Goal: Information Seeking & Learning: Learn about a topic

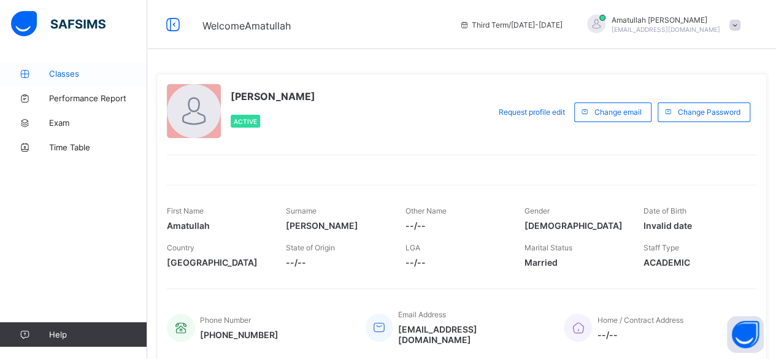
click at [67, 75] on span "Classes" at bounding box center [98, 74] width 98 height 10
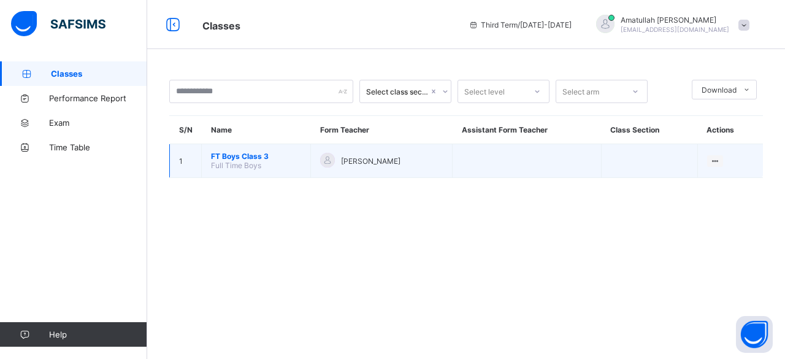
click at [364, 158] on span "[PERSON_NAME]" at bounding box center [371, 160] width 60 height 9
click at [221, 156] on span "FT Boys Class 3" at bounding box center [256, 156] width 90 height 9
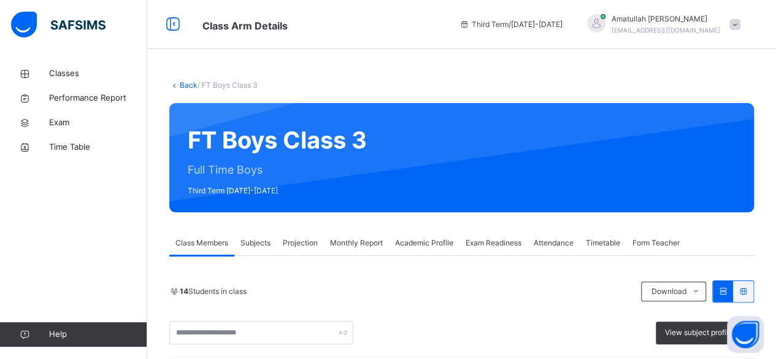
click at [445, 245] on span "Academic Profile" at bounding box center [424, 242] width 58 height 11
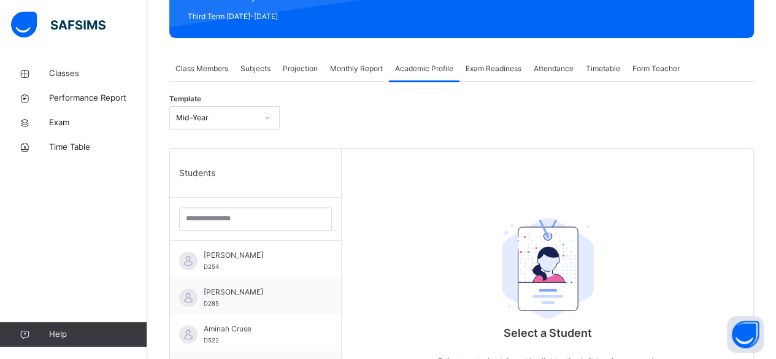
scroll to position [175, 0]
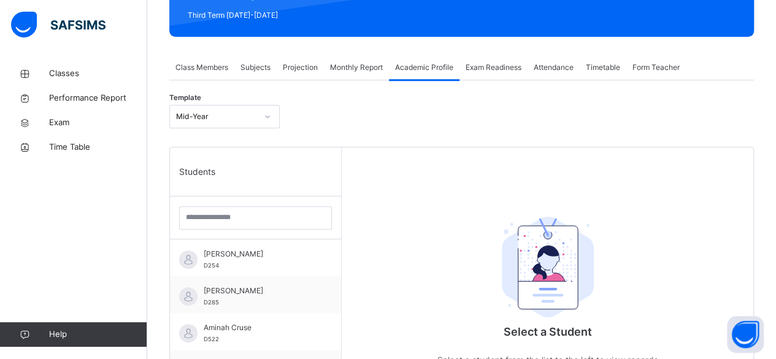
click at [513, 73] on div "Exam Readiness" at bounding box center [493, 67] width 68 height 25
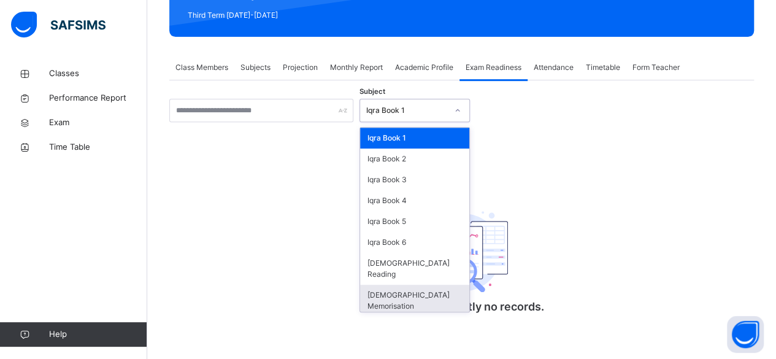
click at [443, 285] on div "[DEMOGRAPHIC_DATA] Memorisation" at bounding box center [414, 301] width 109 height 32
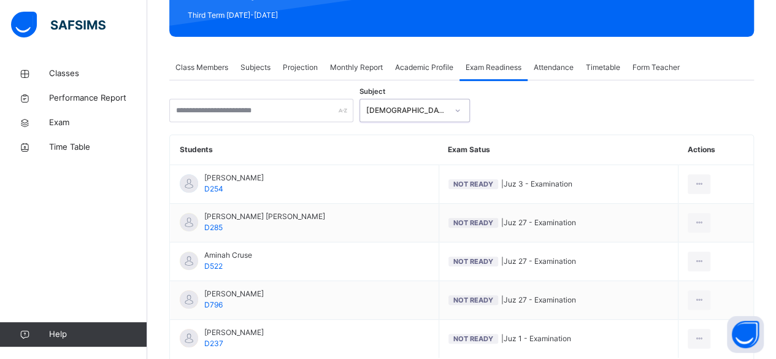
click at [424, 71] on span "Academic Profile" at bounding box center [424, 67] width 58 height 11
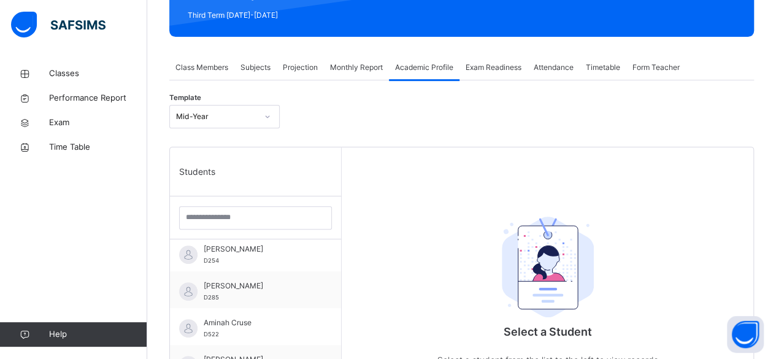
scroll to position [2, 0]
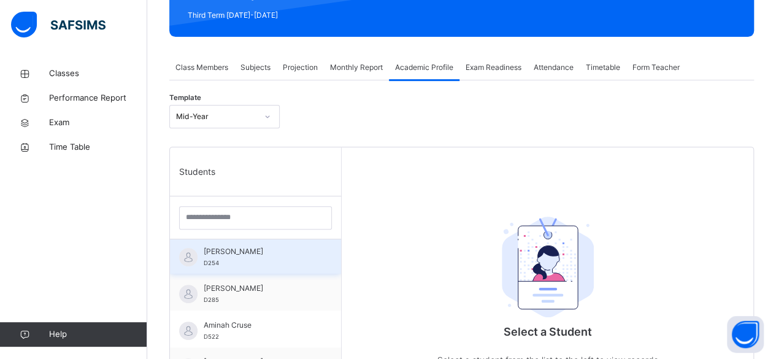
click at [210, 253] on span "[PERSON_NAME]" at bounding box center [259, 251] width 110 height 11
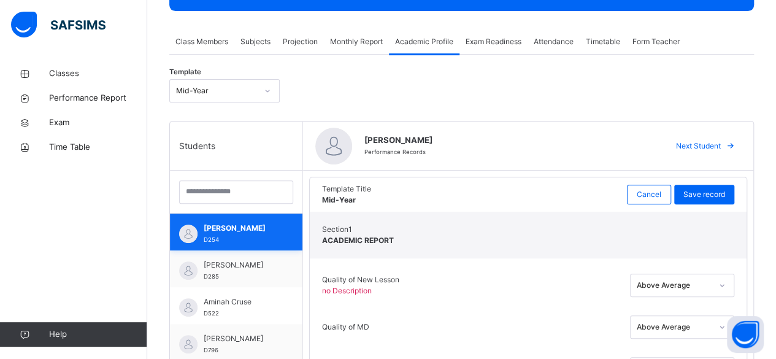
scroll to position [152, 0]
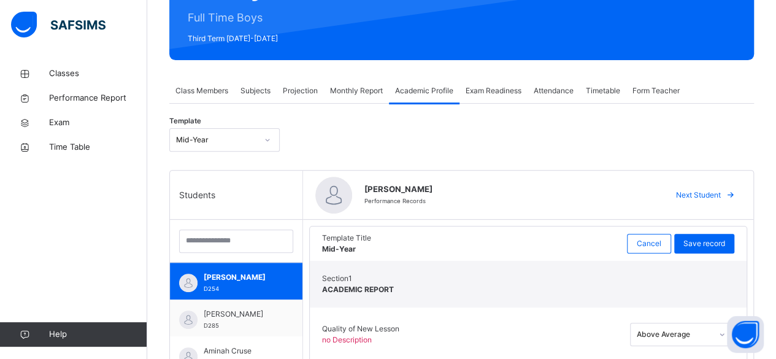
click at [352, 94] on span "Monthly Report" at bounding box center [356, 90] width 53 height 11
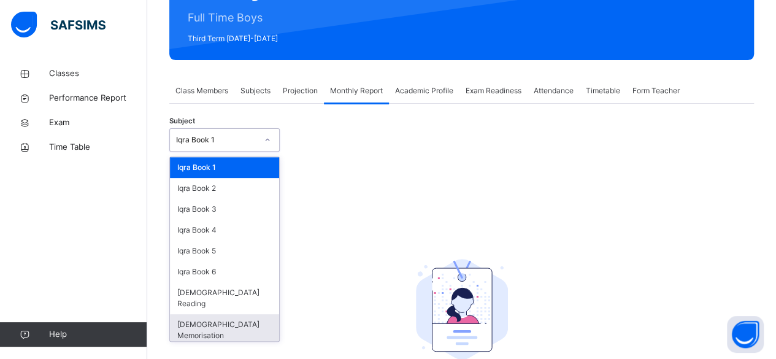
click at [193, 314] on div "[DEMOGRAPHIC_DATA] Memorisation" at bounding box center [224, 330] width 109 height 32
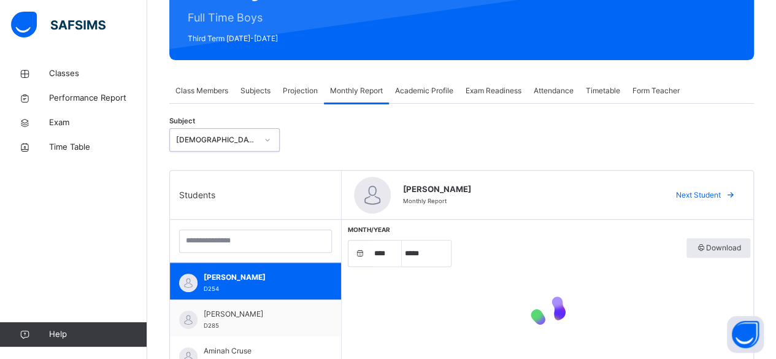
select select "****"
select select "*"
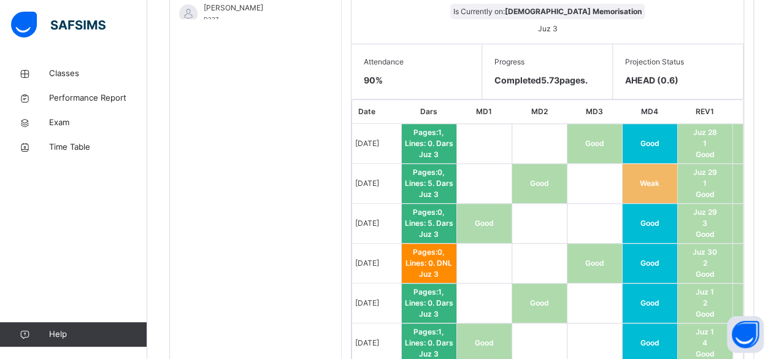
scroll to position [568, 0]
click at [66, 69] on span "Classes" at bounding box center [98, 73] width 98 height 12
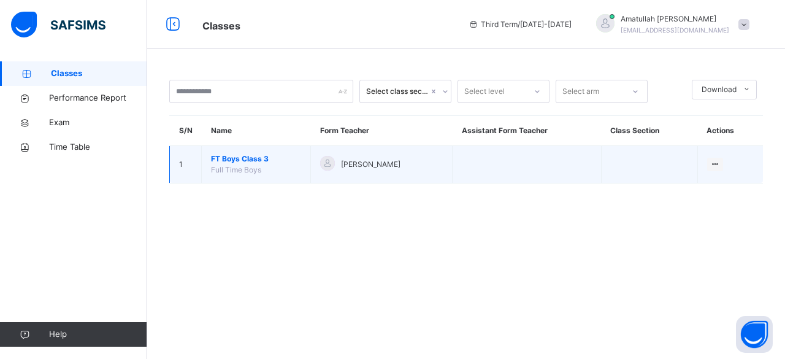
click at [239, 161] on span "FT Boys Class 3" at bounding box center [256, 158] width 90 height 11
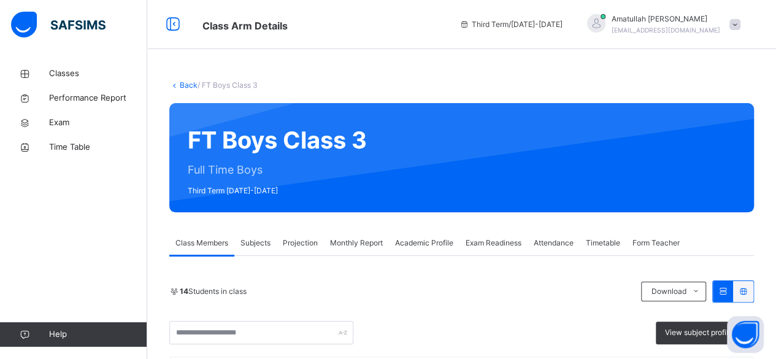
click at [361, 236] on div "Monthly Report" at bounding box center [356, 243] width 65 height 25
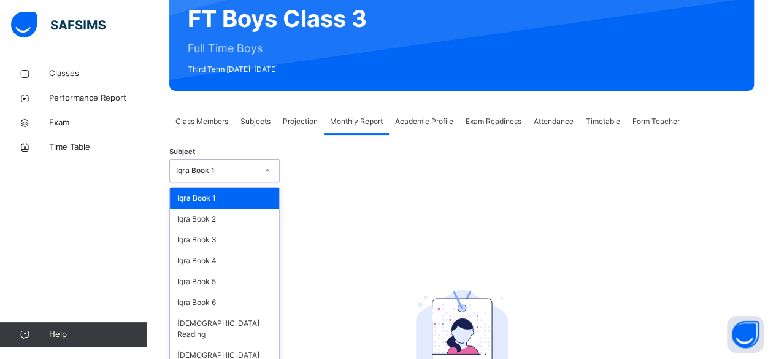
scroll to position [122, 0]
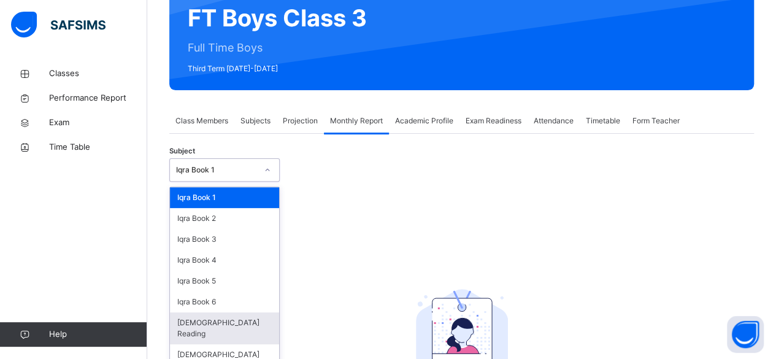
click at [212, 326] on div "[DEMOGRAPHIC_DATA] Reading" at bounding box center [224, 328] width 109 height 32
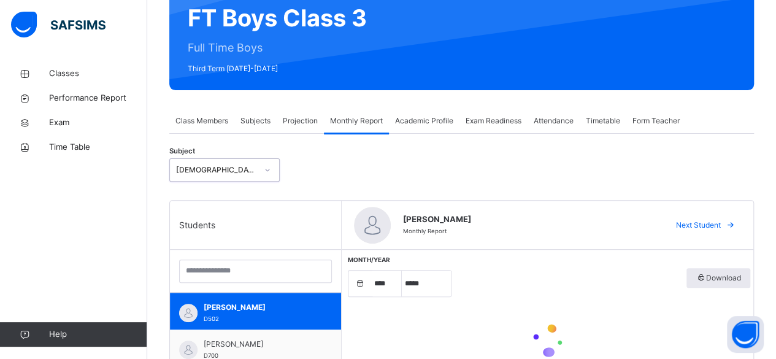
select select "****"
select select "*"
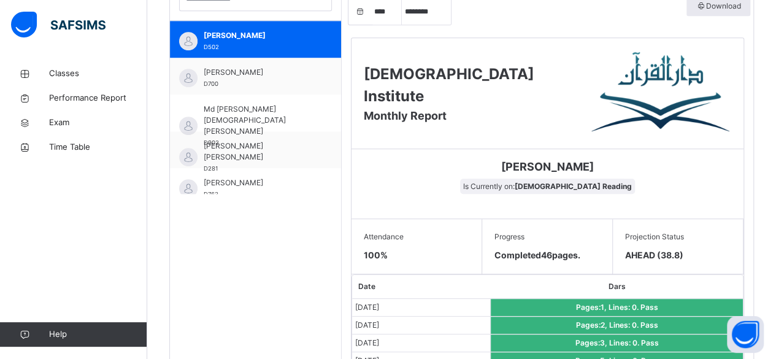
scroll to position [394, 0]
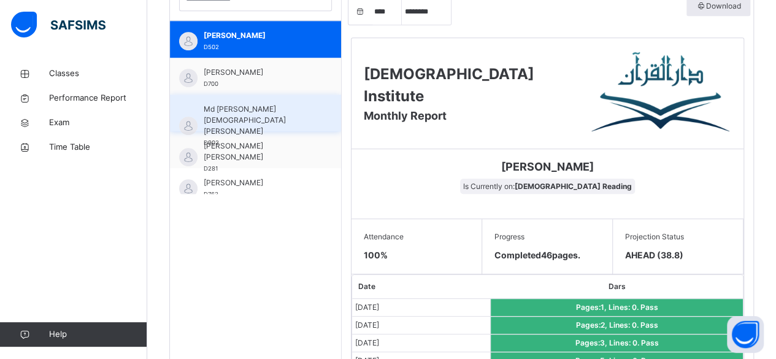
click at [252, 104] on span "Md [PERSON_NAME][DEMOGRAPHIC_DATA] [PERSON_NAME]" at bounding box center [259, 120] width 110 height 33
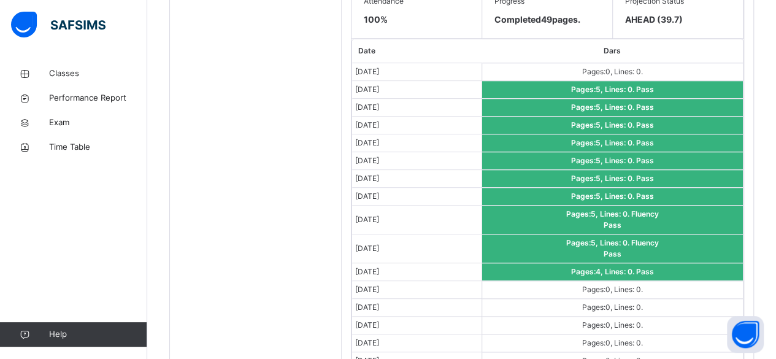
scroll to position [514, 0]
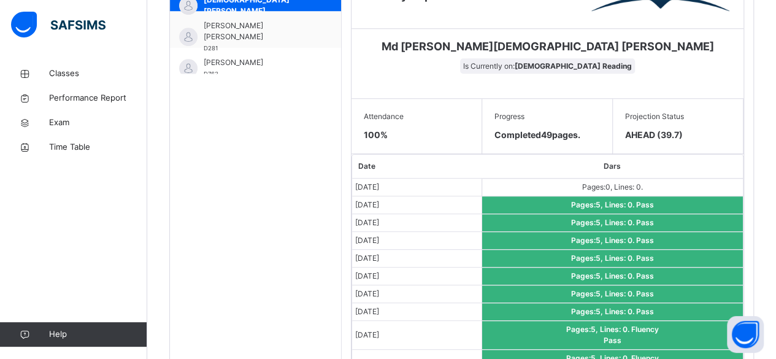
click at [287, 122] on div "Students [PERSON_NAME] D502 [PERSON_NAME] D700 Md [PERSON_NAME][DEMOGRAPHIC_DAT…" at bounding box center [256, 265] width 172 height 912
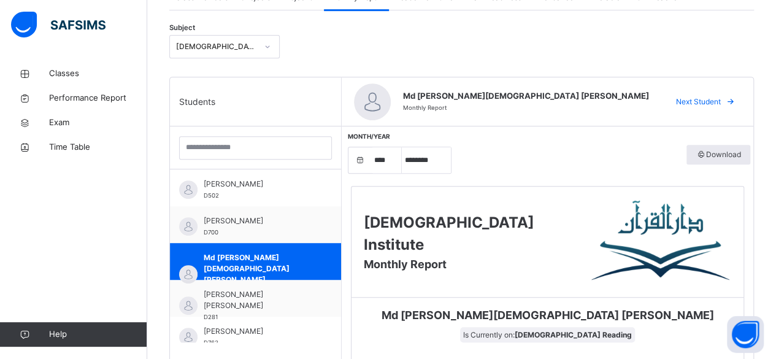
scroll to position [247, 0]
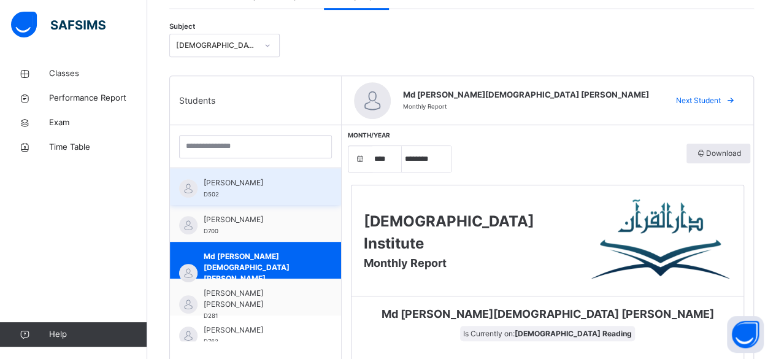
click at [292, 177] on span "[PERSON_NAME]" at bounding box center [259, 182] width 110 height 11
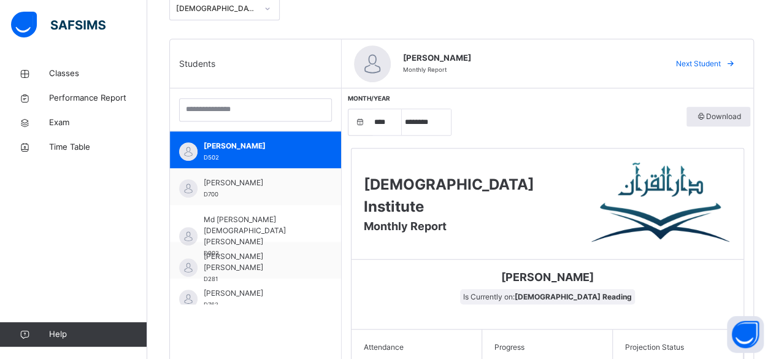
scroll to position [263, 0]
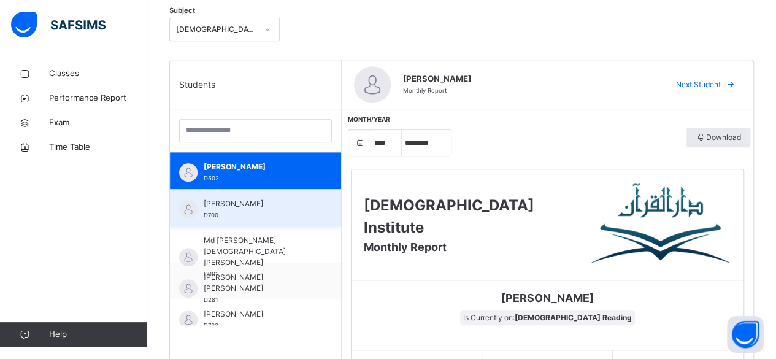
click at [275, 212] on div "[PERSON_NAME] D700" at bounding box center [259, 209] width 110 height 22
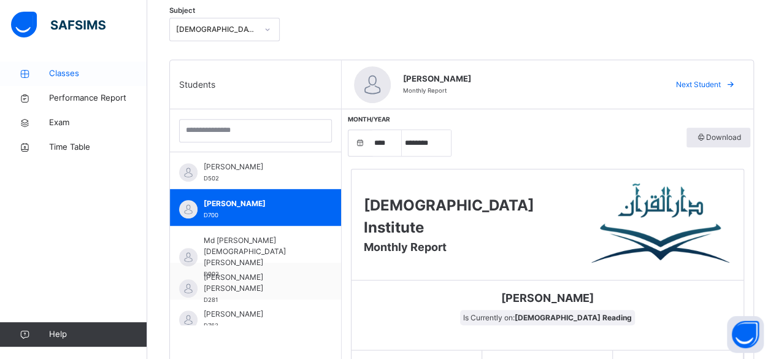
click at [98, 72] on span "Classes" at bounding box center [98, 73] width 98 height 12
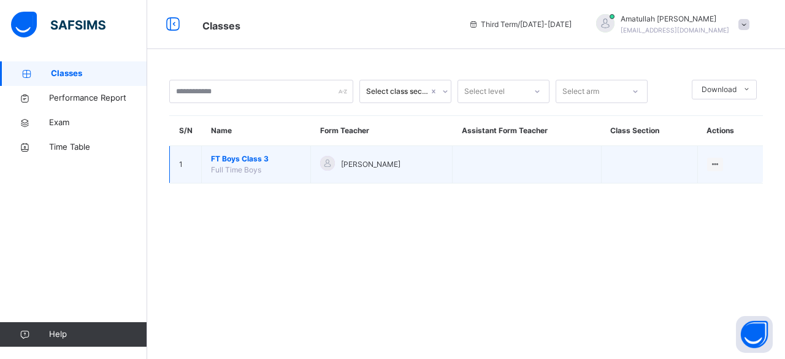
click at [248, 159] on span "FT Boys Class 3" at bounding box center [256, 158] width 90 height 11
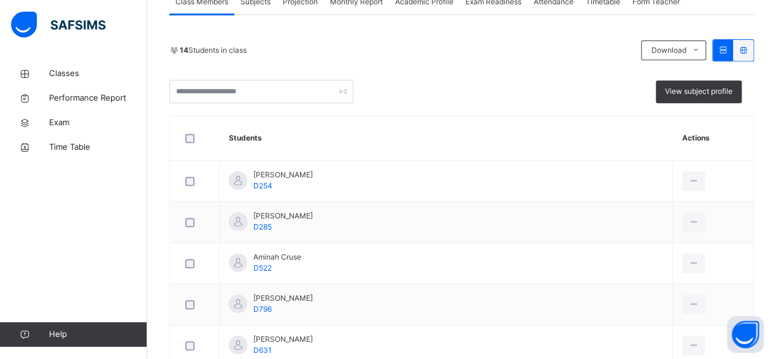
scroll to position [284, 0]
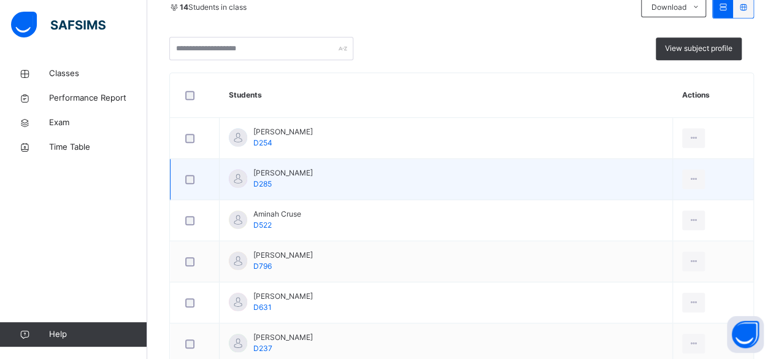
click at [475, 184] on td "[PERSON_NAME] D285" at bounding box center [446, 179] width 453 height 41
click at [496, 178] on td "[PERSON_NAME] D285" at bounding box center [446, 179] width 453 height 41
click at [304, 172] on td "[PERSON_NAME] D285" at bounding box center [446, 179] width 453 height 41
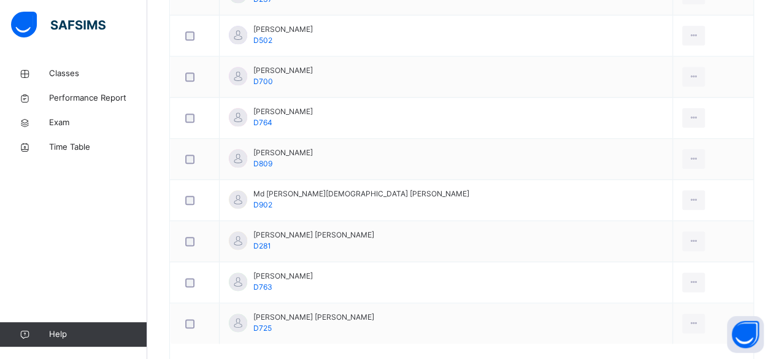
scroll to position [682, 0]
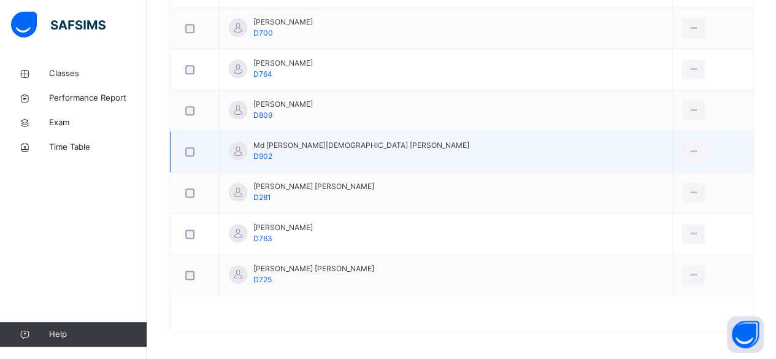
click at [466, 141] on td "Md [PERSON_NAME][DEMOGRAPHIC_DATA] [PERSON_NAME] D902" at bounding box center [446, 151] width 453 height 41
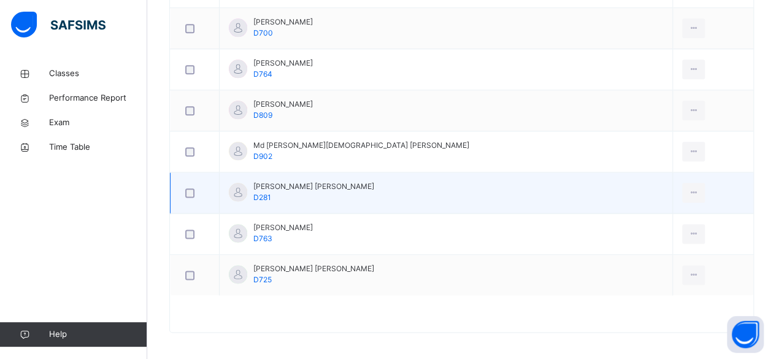
click at [448, 205] on td "[PERSON_NAME] [PERSON_NAME] D281" at bounding box center [446, 192] width 453 height 41
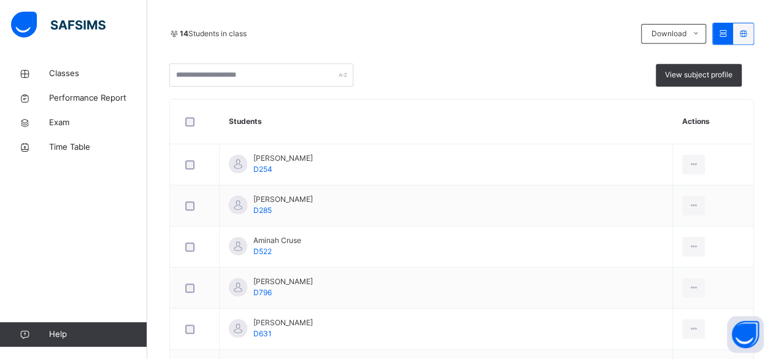
scroll to position [236, 0]
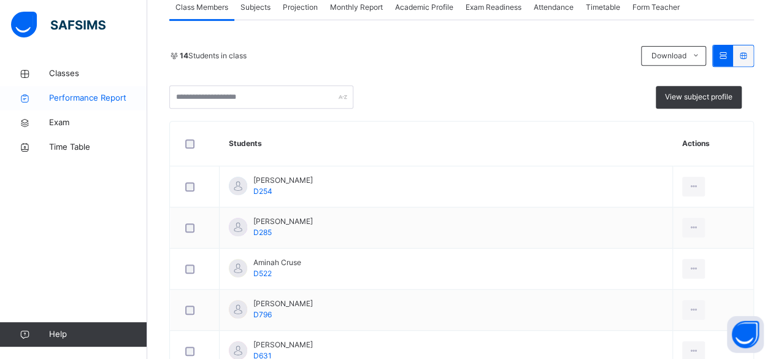
click at [96, 93] on span "Performance Report" at bounding box center [98, 98] width 98 height 12
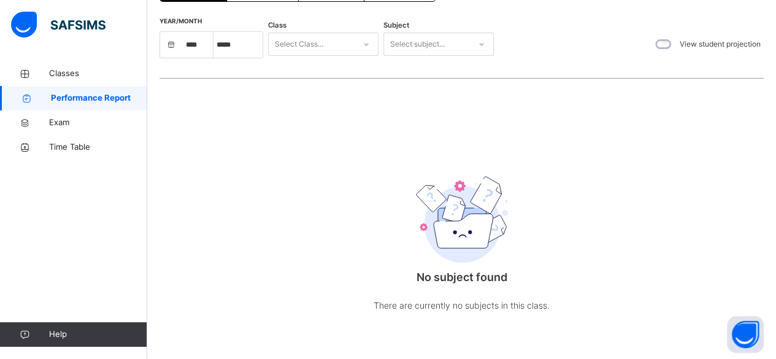
scroll to position [97, 0]
select select "****"
select select "*"
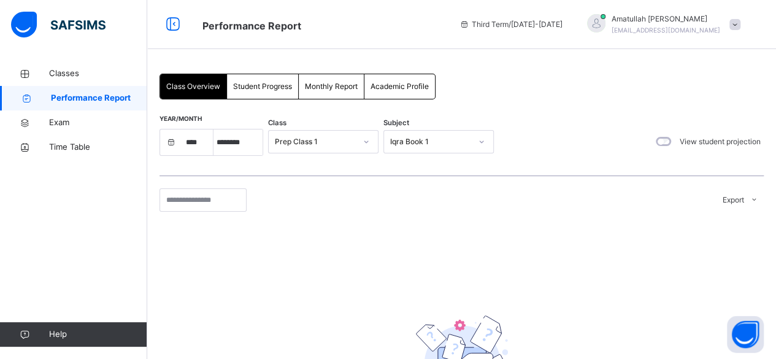
click at [256, 90] on span "Student Progress" at bounding box center [262, 86] width 59 height 11
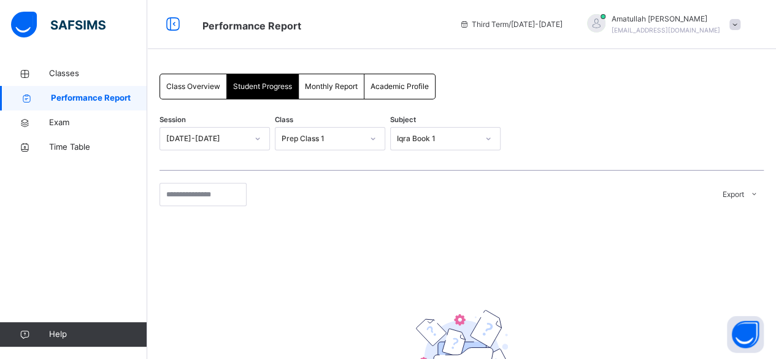
click at [342, 96] on div "Monthly Report" at bounding box center [332, 86] width 66 height 25
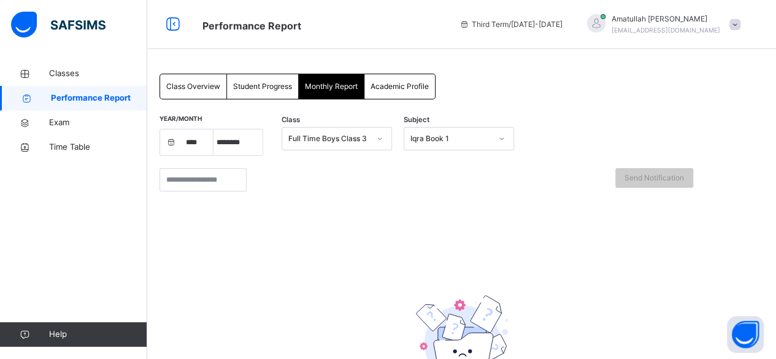
click at [412, 90] on span "Academic Profile" at bounding box center [400, 86] width 58 height 11
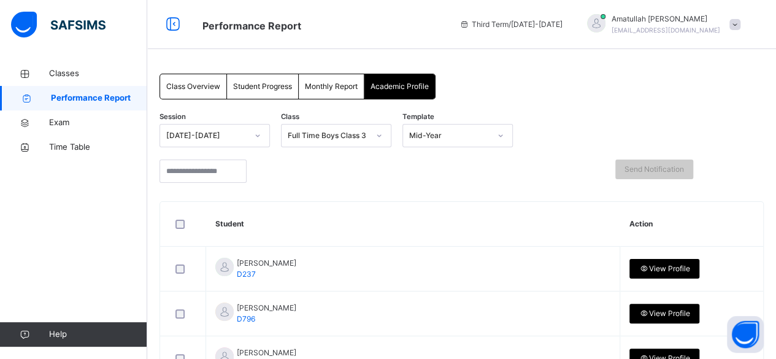
click at [47, 195] on div "Classes Performance Report Exam Time Table Help" at bounding box center [73, 204] width 147 height 310
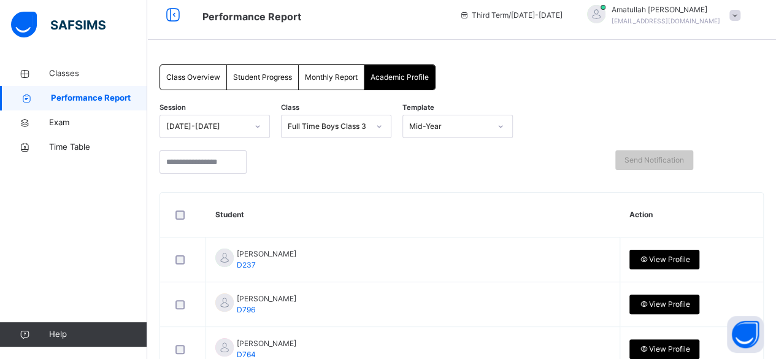
scroll to position [10, 0]
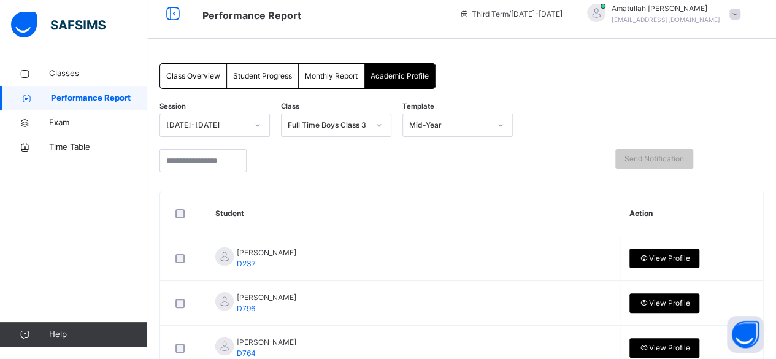
click at [56, 197] on div "Classes Performance Report Exam Time Table Help" at bounding box center [73, 204] width 147 height 310
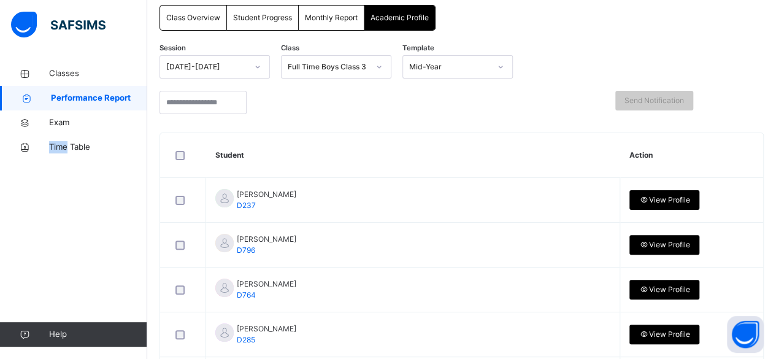
scroll to position [0, 0]
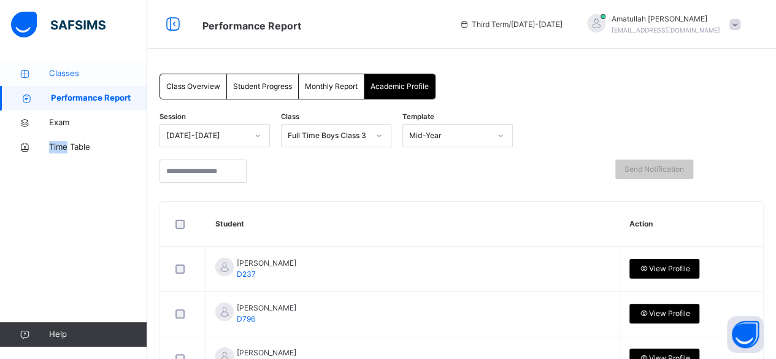
click at [75, 73] on span "Classes" at bounding box center [98, 73] width 98 height 12
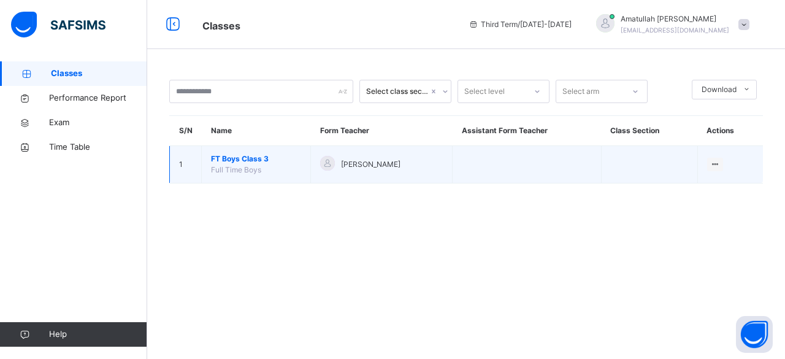
click at [230, 156] on span "FT Boys Class 3" at bounding box center [256, 158] width 90 height 11
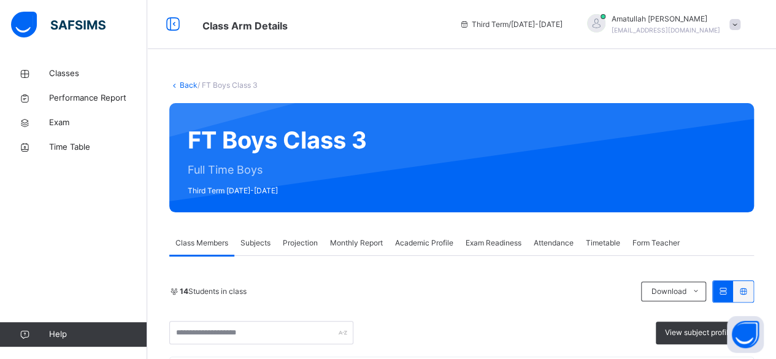
click at [436, 244] on span "Academic Profile" at bounding box center [424, 242] width 58 height 11
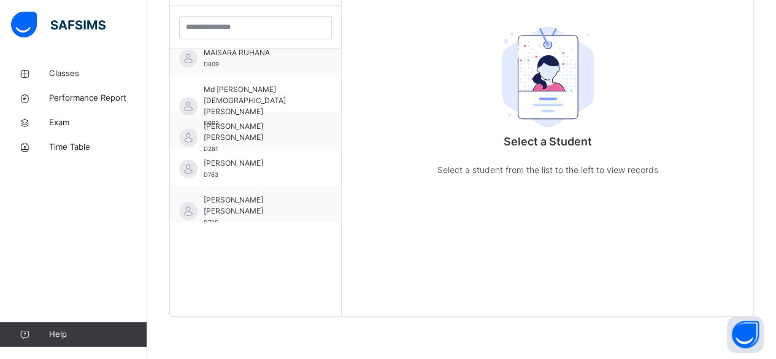
scroll to position [365, 0]
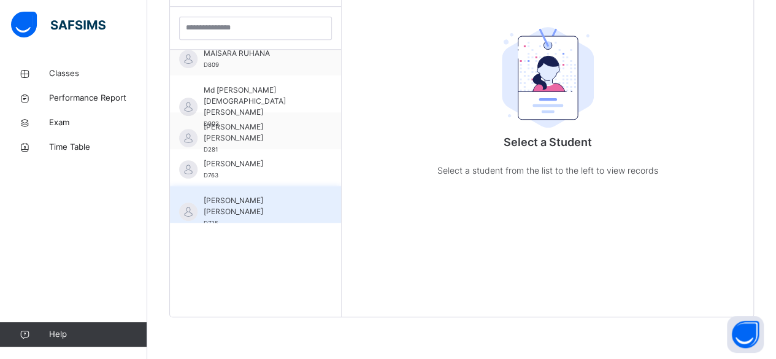
click at [304, 215] on div "[PERSON_NAME] [PERSON_NAME] D725" at bounding box center [255, 204] width 171 height 37
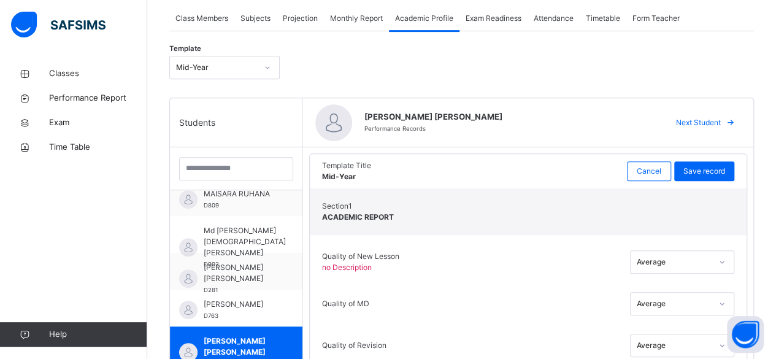
scroll to position [213, 0]
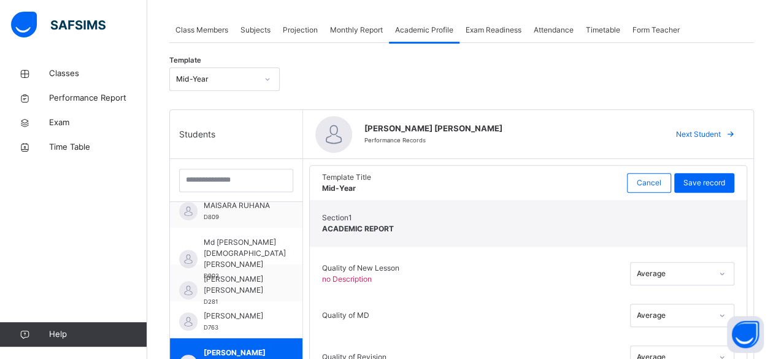
click at [310, 28] on span "Projection" at bounding box center [300, 30] width 35 height 11
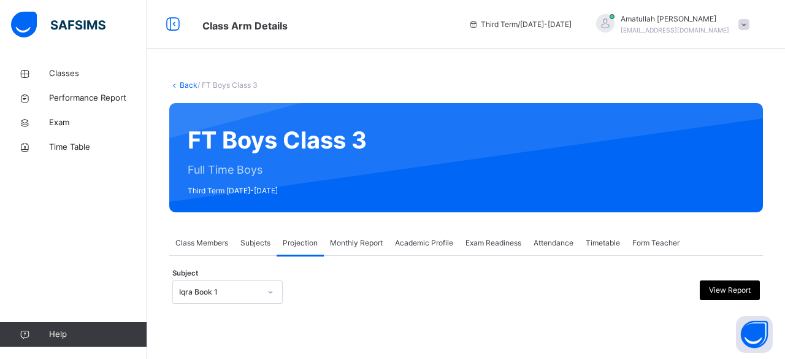
click at [447, 245] on span "Academic Profile" at bounding box center [424, 242] width 58 height 11
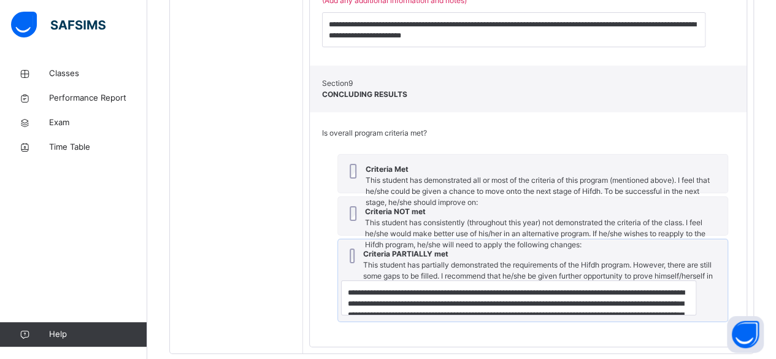
scroll to position [2190, 0]
